Goal: Find specific page/section: Find specific page/section

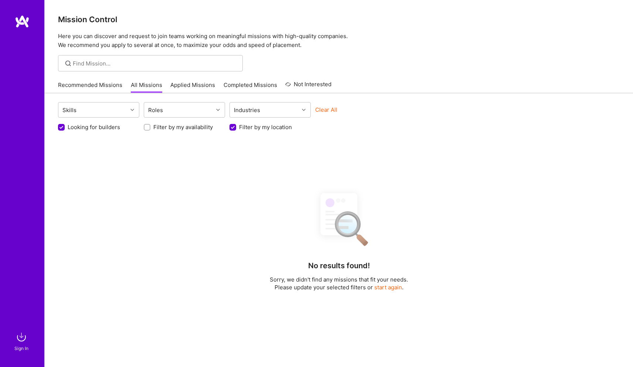
scroll to position [58, 0]
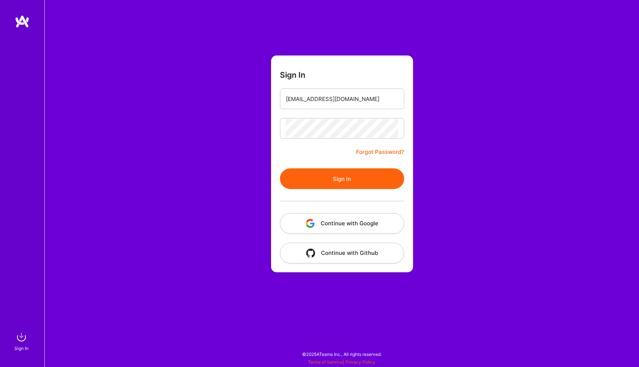
click at [348, 182] on button "Sign In" at bounding box center [342, 178] width 124 height 21
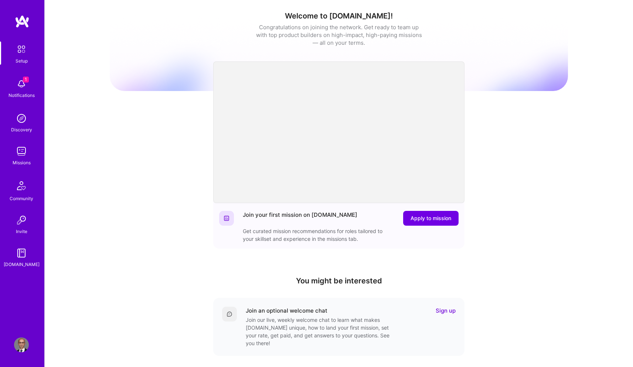
click at [21, 155] on img at bounding box center [21, 151] width 15 height 15
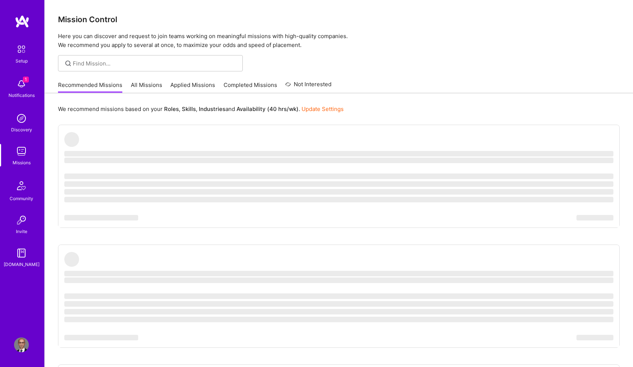
click at [24, 88] on img at bounding box center [21, 83] width 15 height 15
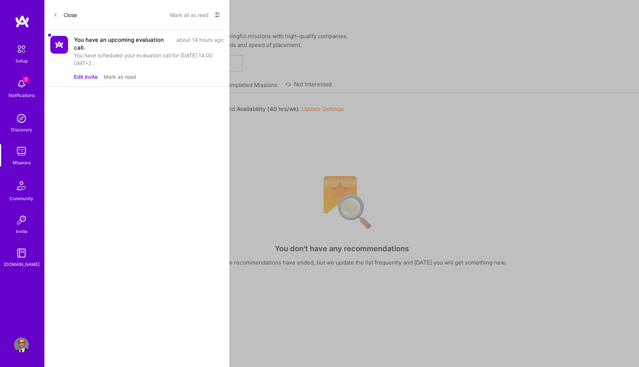
click at [126, 76] on button "Mark as read" at bounding box center [119, 77] width 33 height 8
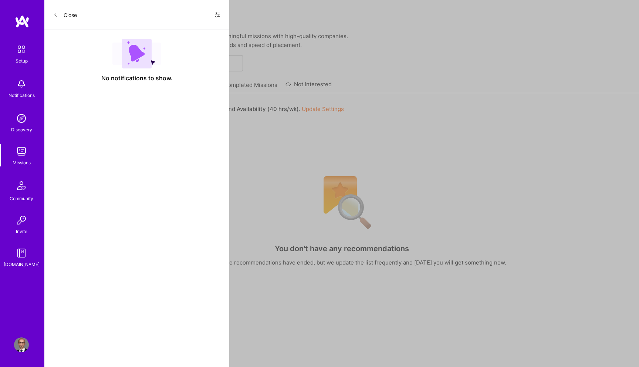
click at [17, 152] on img at bounding box center [21, 151] width 15 height 15
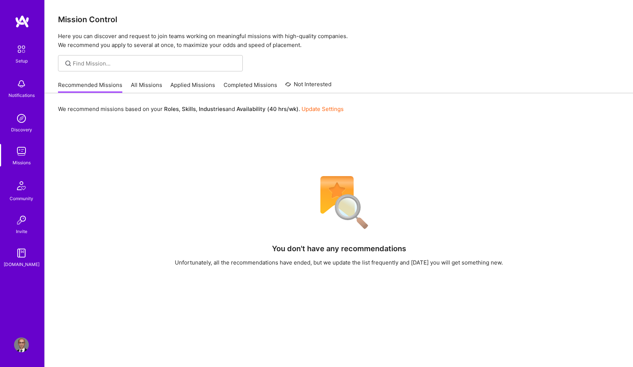
click at [133, 85] on link "All Missions" at bounding box center [146, 87] width 31 height 12
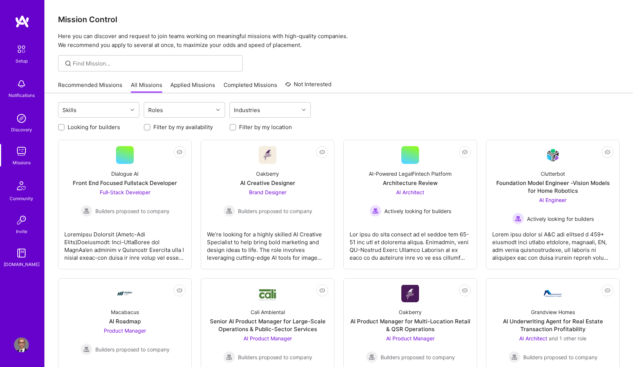
click at [81, 85] on link "Recommended Missions" at bounding box center [90, 87] width 64 height 12
